Goal: Check status: Check status

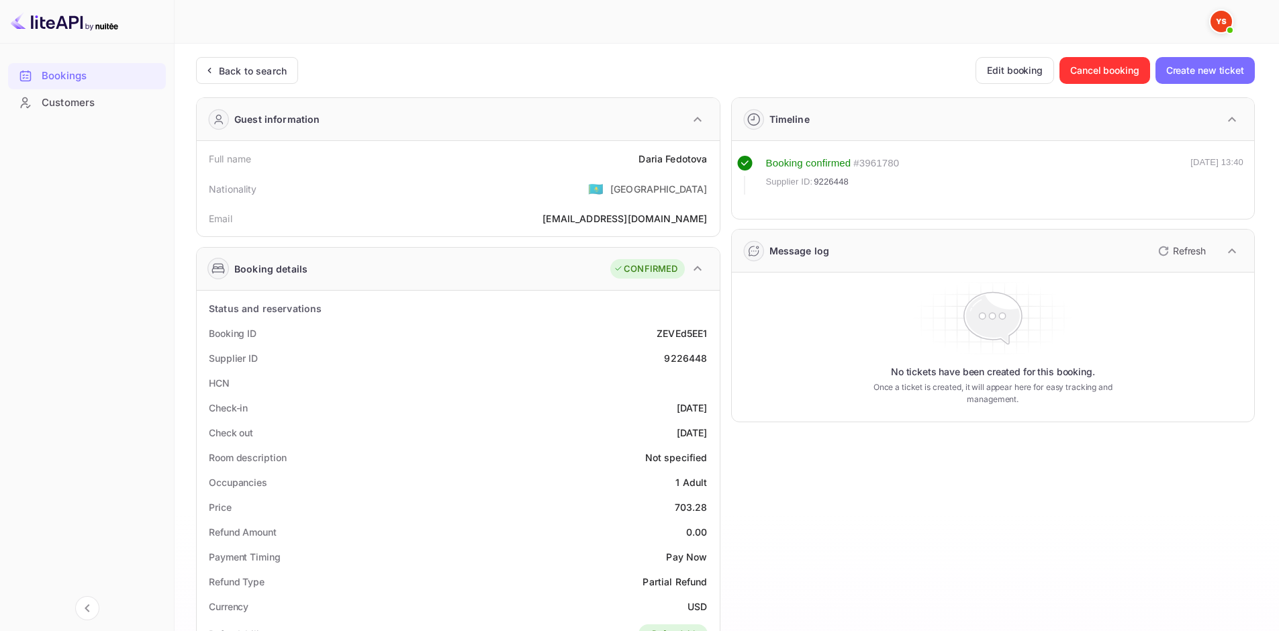
click at [283, 65] on div "Back to search" at bounding box center [253, 71] width 68 height 14
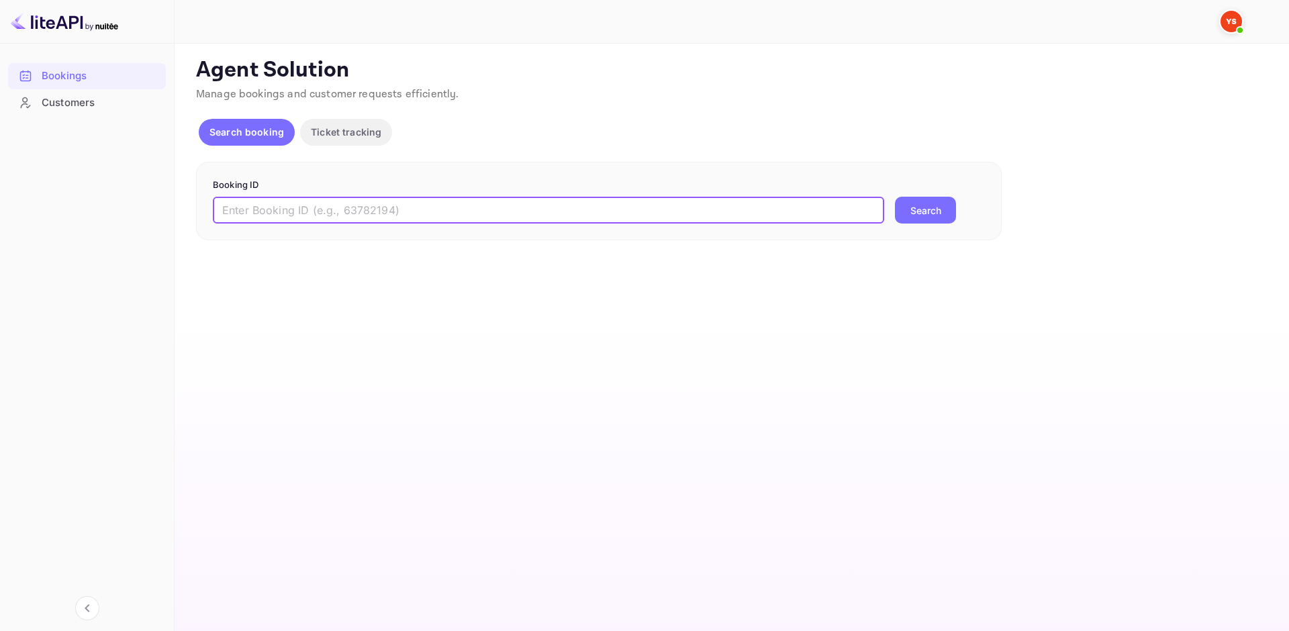
click at [475, 211] on input "text" at bounding box center [548, 210] width 671 height 27
paste input "8947775"
type input "8947775"
click at [923, 210] on button "Search" at bounding box center [925, 210] width 61 height 27
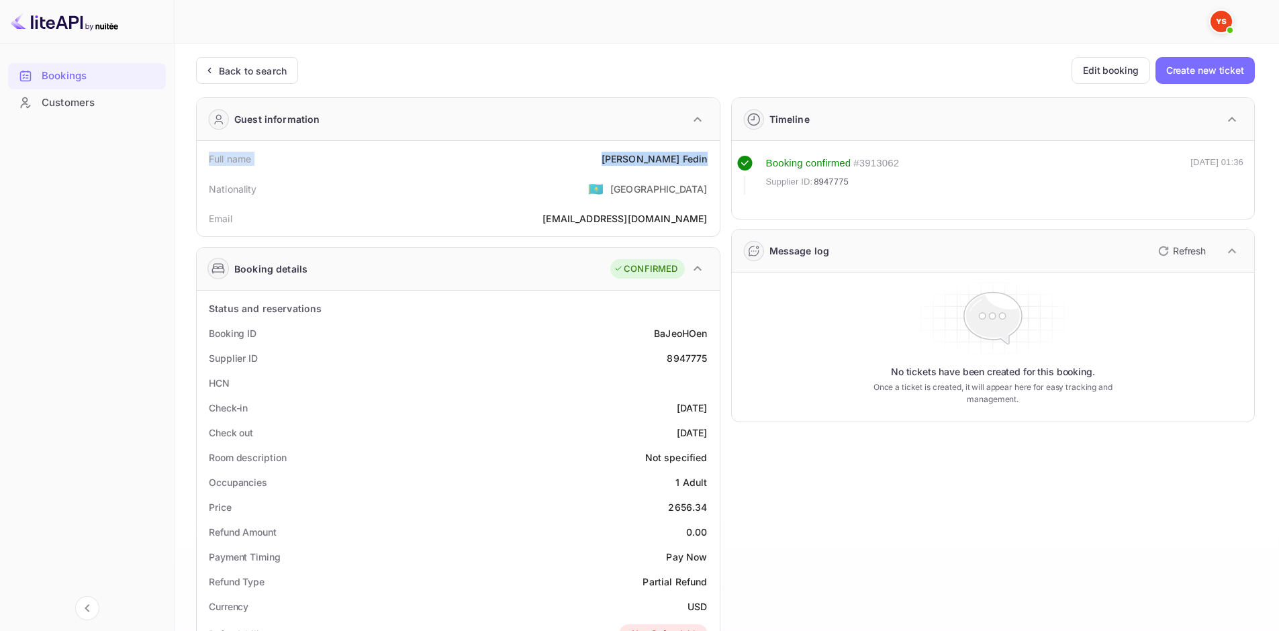
drag, startPoint x: 207, startPoint y: 157, endPoint x: 707, endPoint y: 160, distance: 500.2
click at [707, 160] on div "Full name [PERSON_NAME]" at bounding box center [458, 158] width 512 height 25
copy div "Full name [PERSON_NAME]"
click at [211, 329] on div "Booking ID BaJeoHOen" at bounding box center [458, 333] width 512 height 25
drag, startPoint x: 208, startPoint y: 329, endPoint x: 712, endPoint y: 350, distance: 503.9
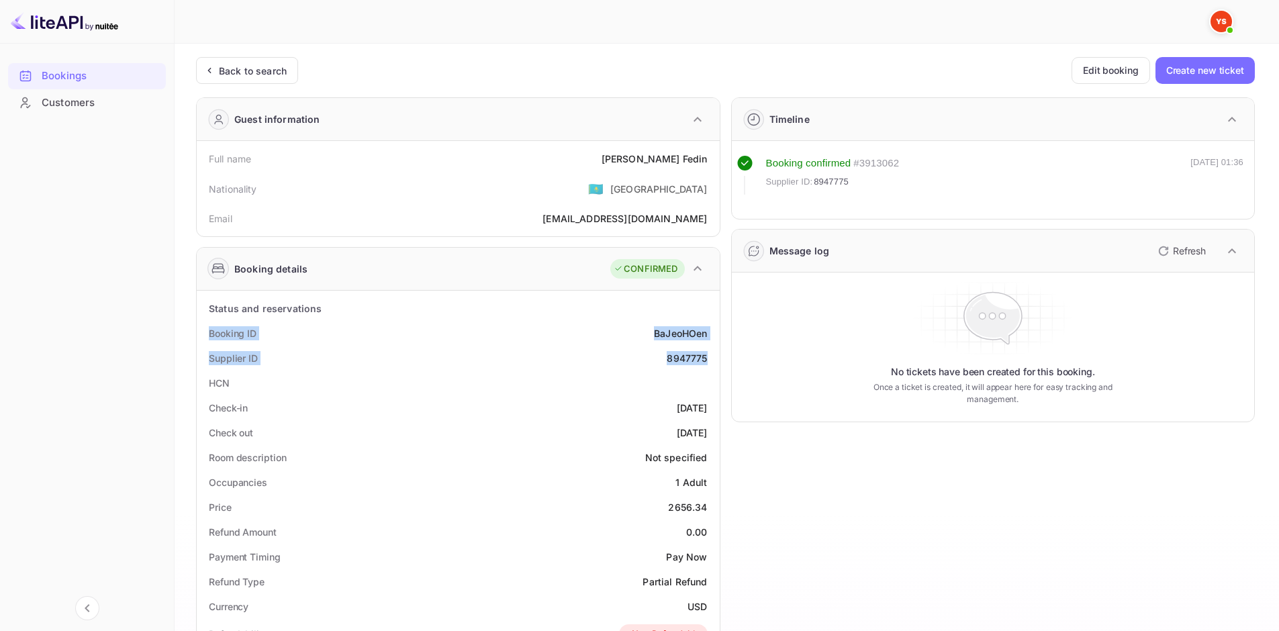
copy div "Booking ID BaJeoHOen Supplier ID 8947775"
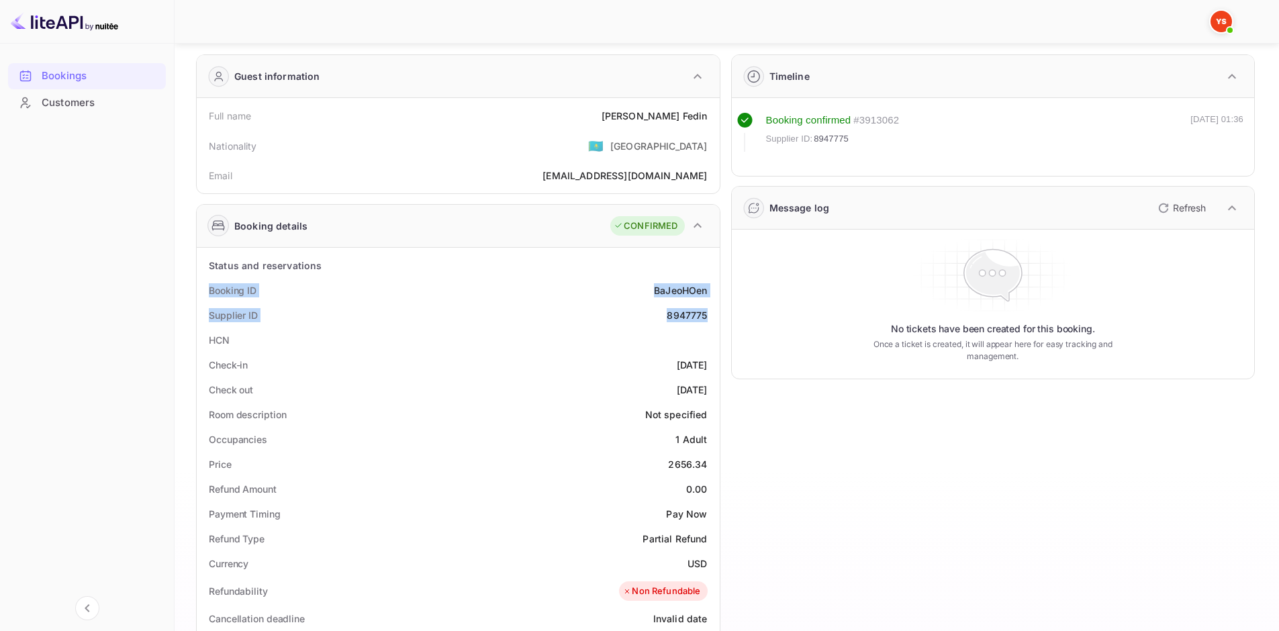
scroll to position [134, 0]
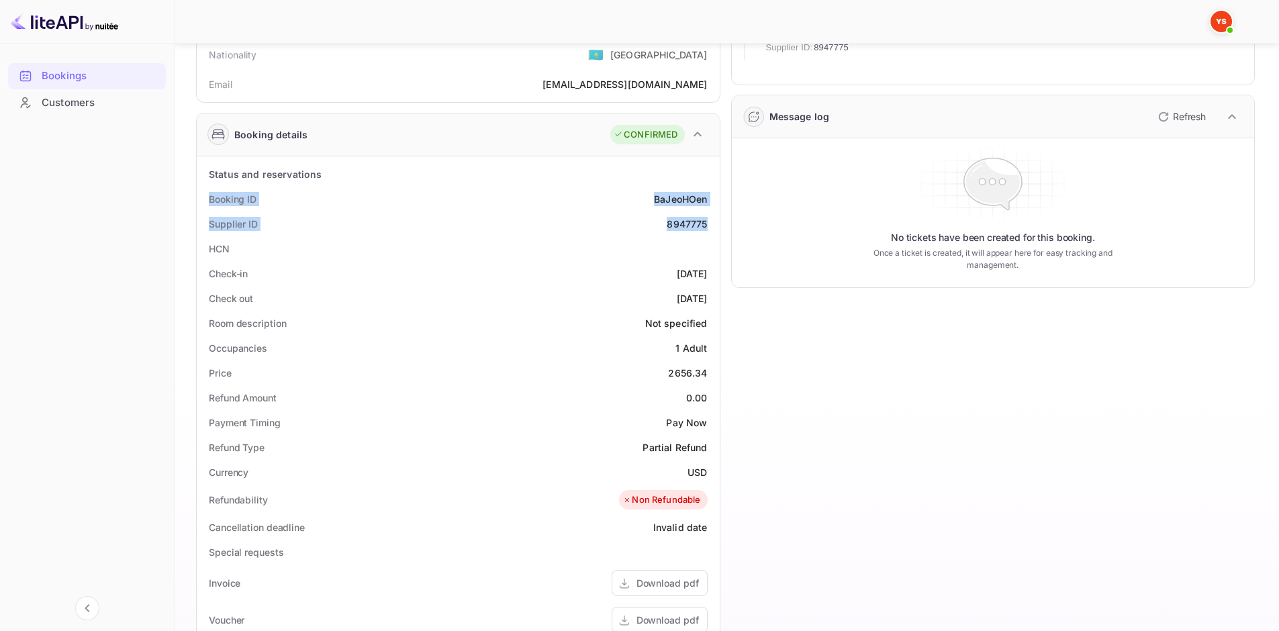
drag, startPoint x: 209, startPoint y: 269, endPoint x: 710, endPoint y: 297, distance: 501.6
click at [710, 297] on div "Status and reservations Booking ID BaJeoHOen Supplier ID 8947775 HCN Check-in […" at bounding box center [458, 526] width 512 height 729
copy div "Check-in [DATE] Check out [DATE]"
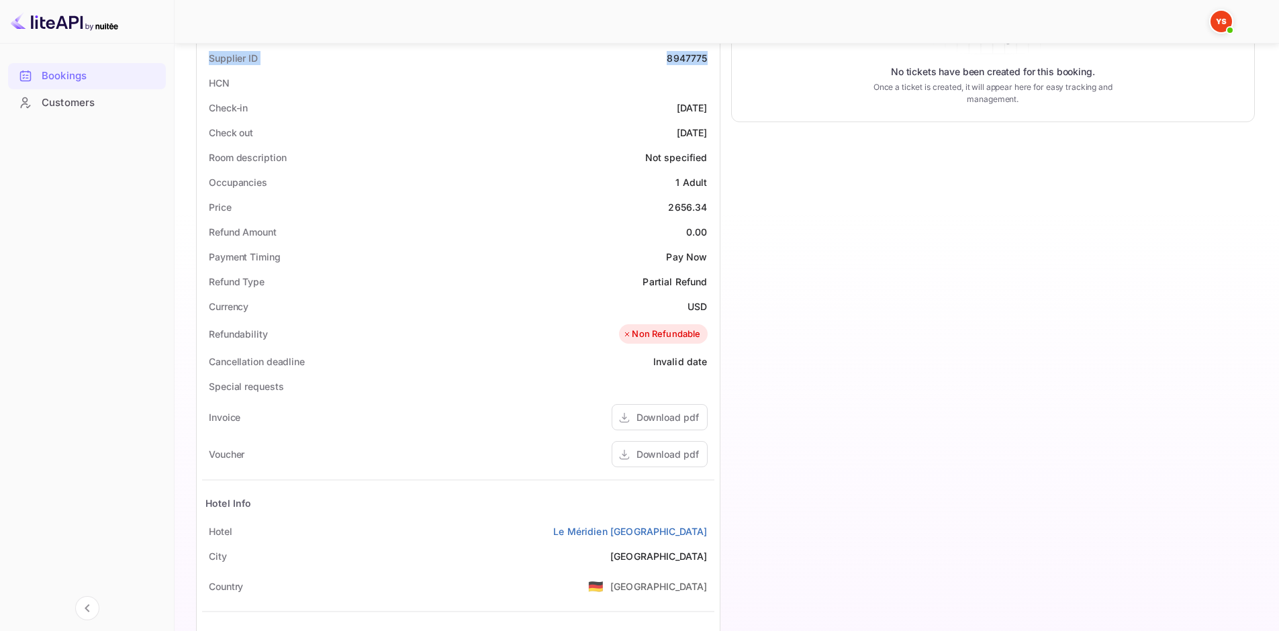
scroll to position [336, 0]
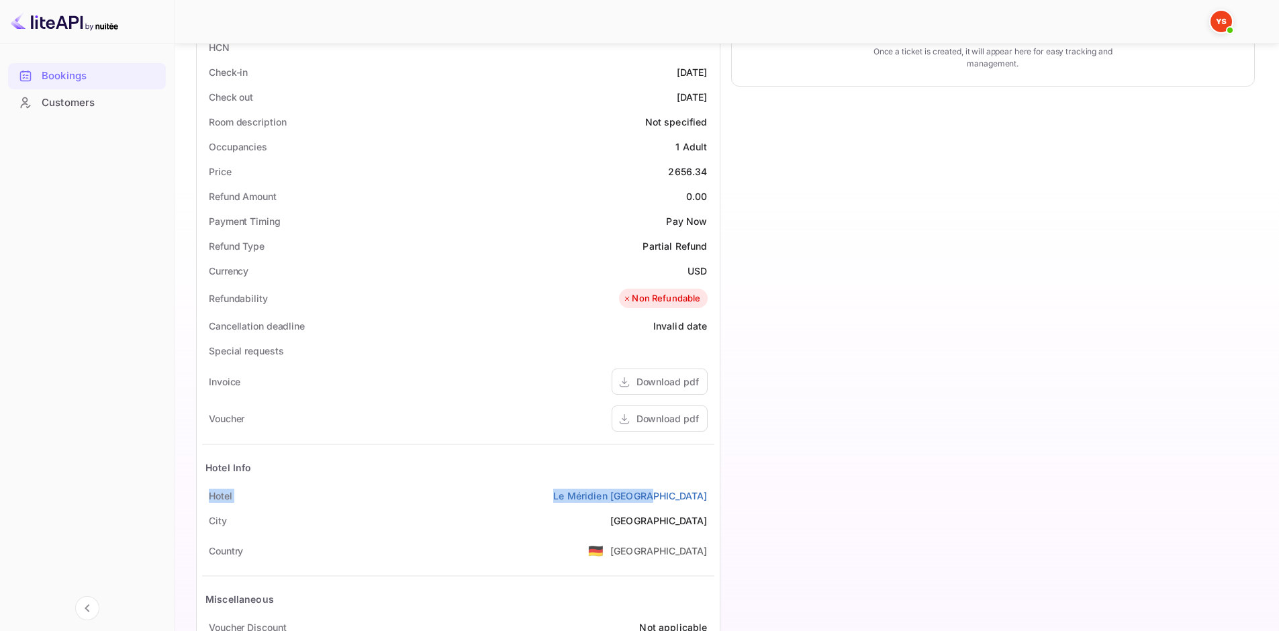
drag, startPoint x: 207, startPoint y: 493, endPoint x: 718, endPoint y: 489, distance: 510.9
click at [718, 489] on div "Status and reservations Booking ID BaJeoHOen Supplier ID 8947775 HCN Check-in […" at bounding box center [458, 325] width 523 height 740
copy div "Hotel Le Méridien [GEOGRAPHIC_DATA]"
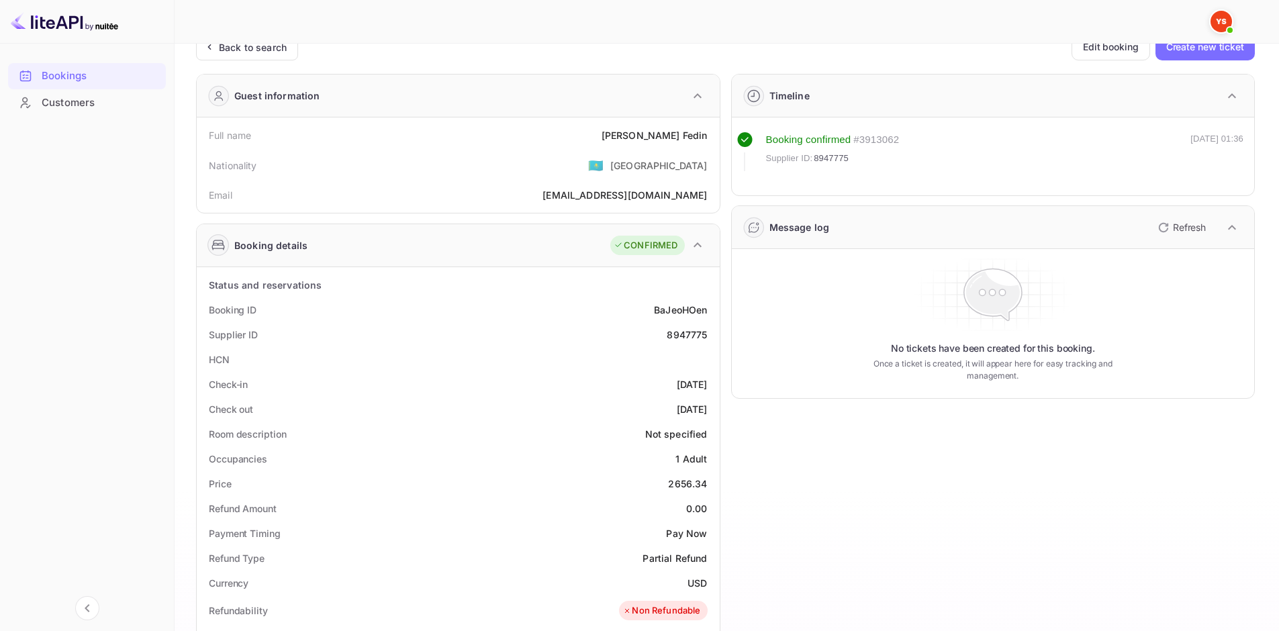
scroll to position [0, 0]
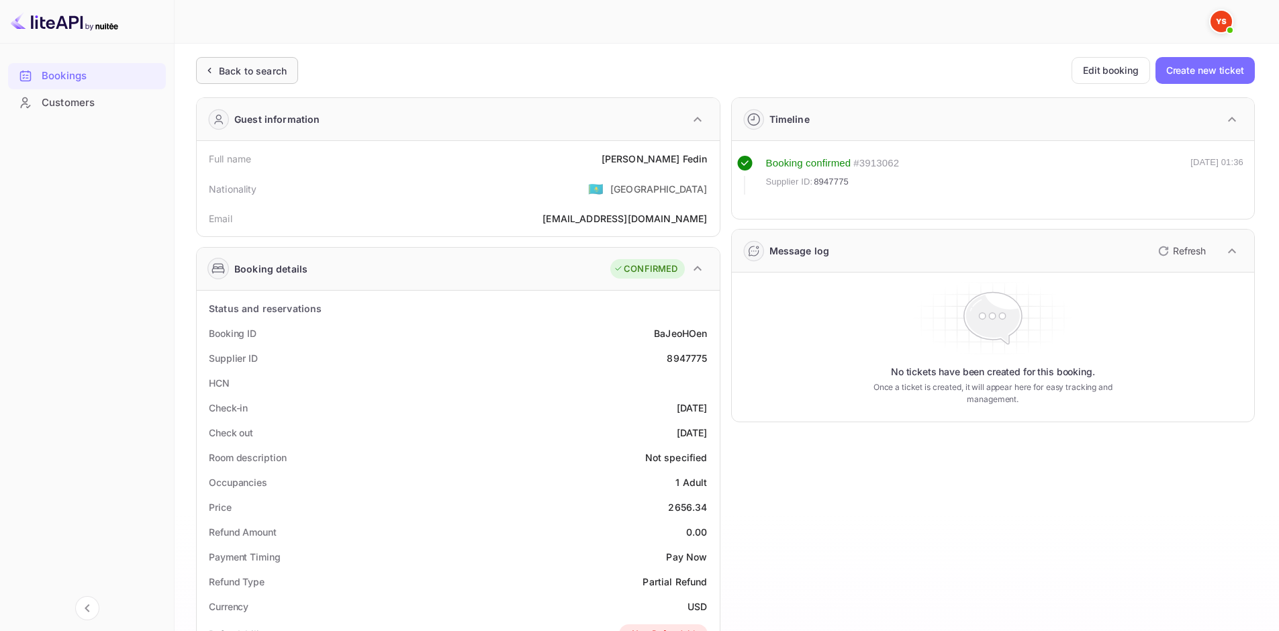
click at [249, 66] on div "Back to search" at bounding box center [253, 71] width 68 height 14
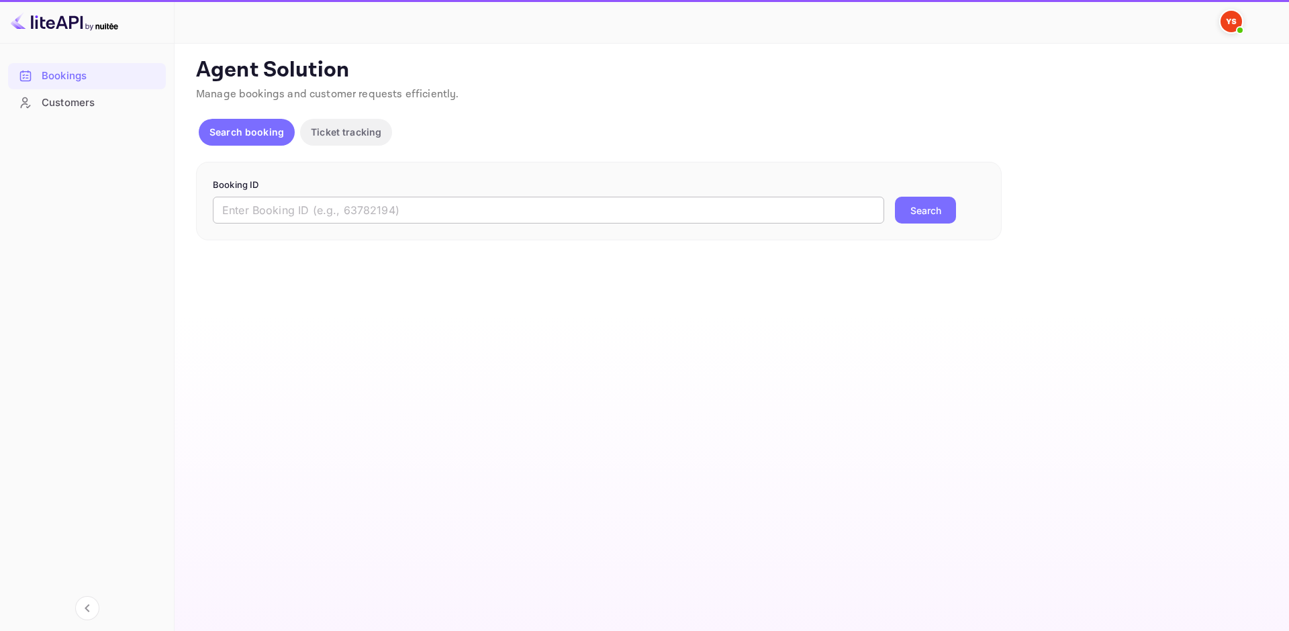
click at [495, 203] on input "text" at bounding box center [548, 210] width 671 height 27
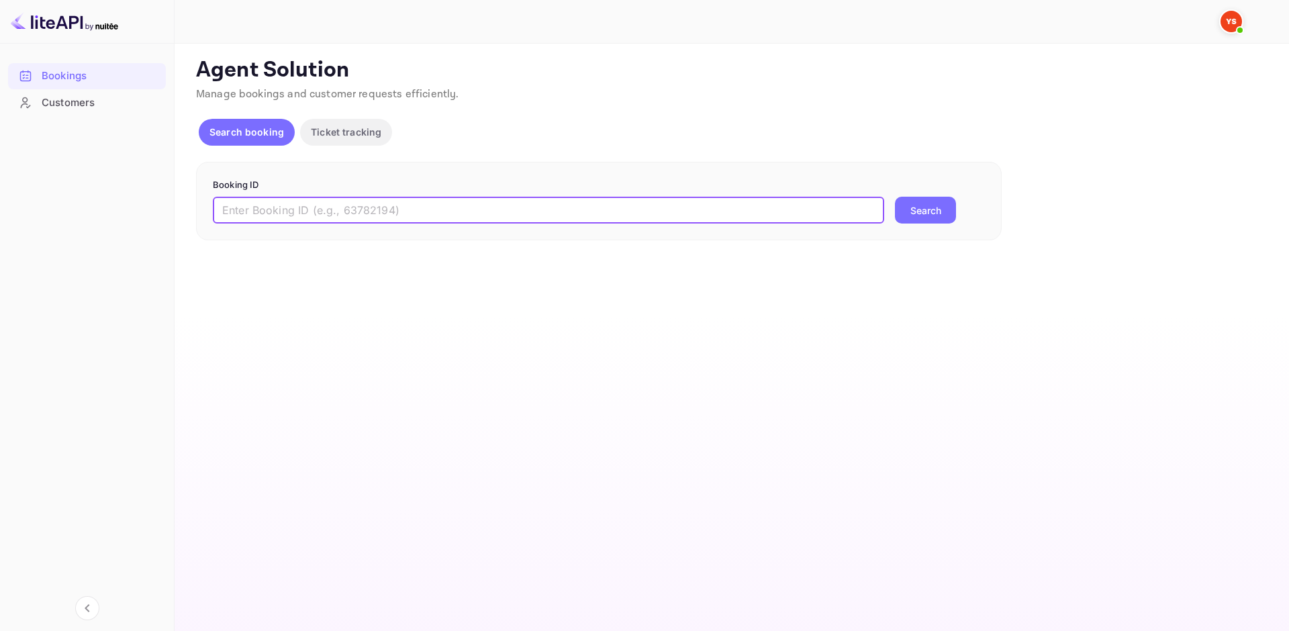
paste input "9368059"
click at [898, 210] on button "Search" at bounding box center [925, 210] width 61 height 27
click at [506, 193] on form "Booking ID 9368059 ​ Error fetching booking details Search" at bounding box center [599, 210] width 772 height 62
click at [226, 207] on input "9368059" at bounding box center [548, 210] width 671 height 27
type input "9368059"
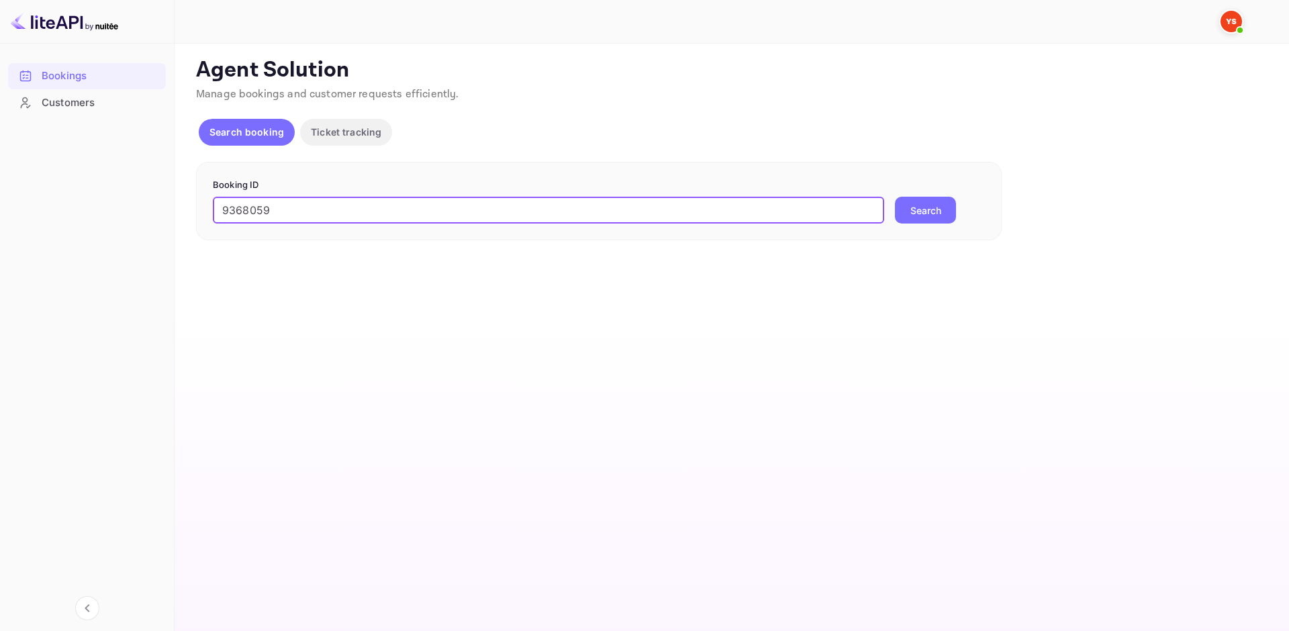
click at [916, 209] on button "Search" at bounding box center [925, 210] width 61 height 27
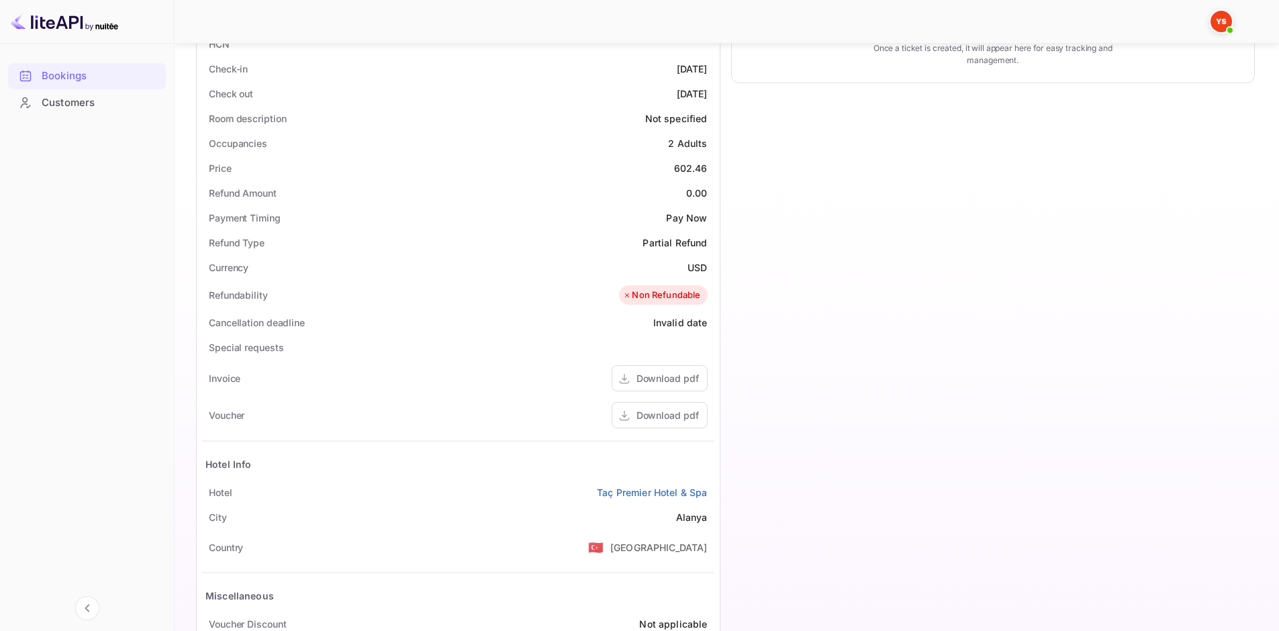
scroll to position [403, 0]
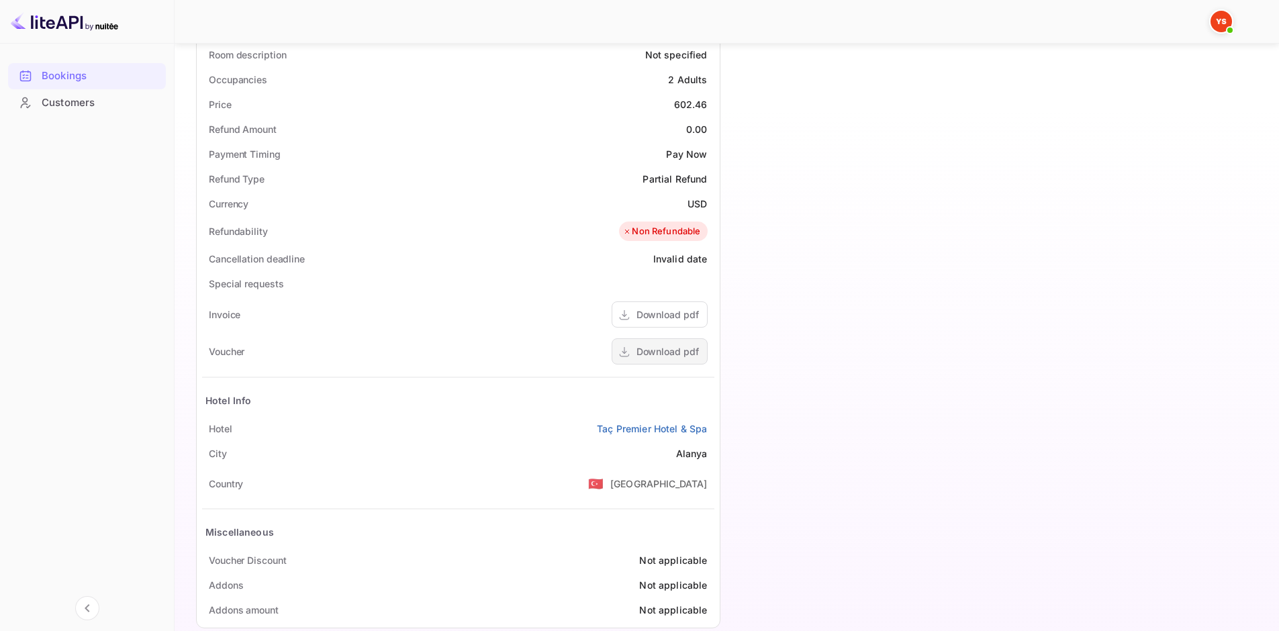
click at [679, 347] on div "Download pdf" at bounding box center [667, 351] width 62 height 14
